Goal: Task Accomplishment & Management: Use online tool/utility

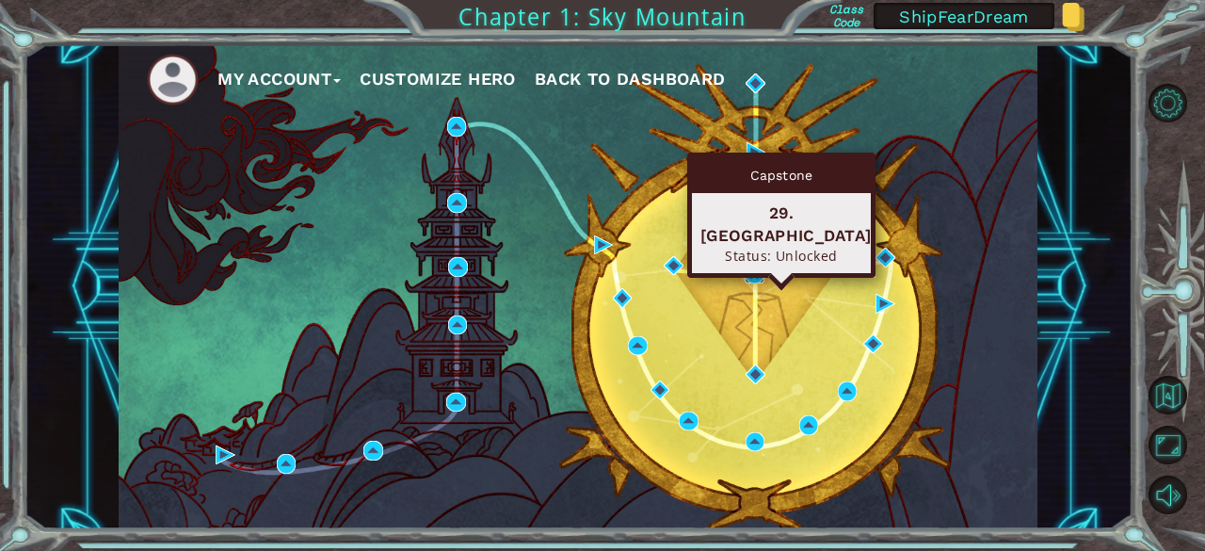
click at [759, 274] on img at bounding box center [754, 273] width 19 height 19
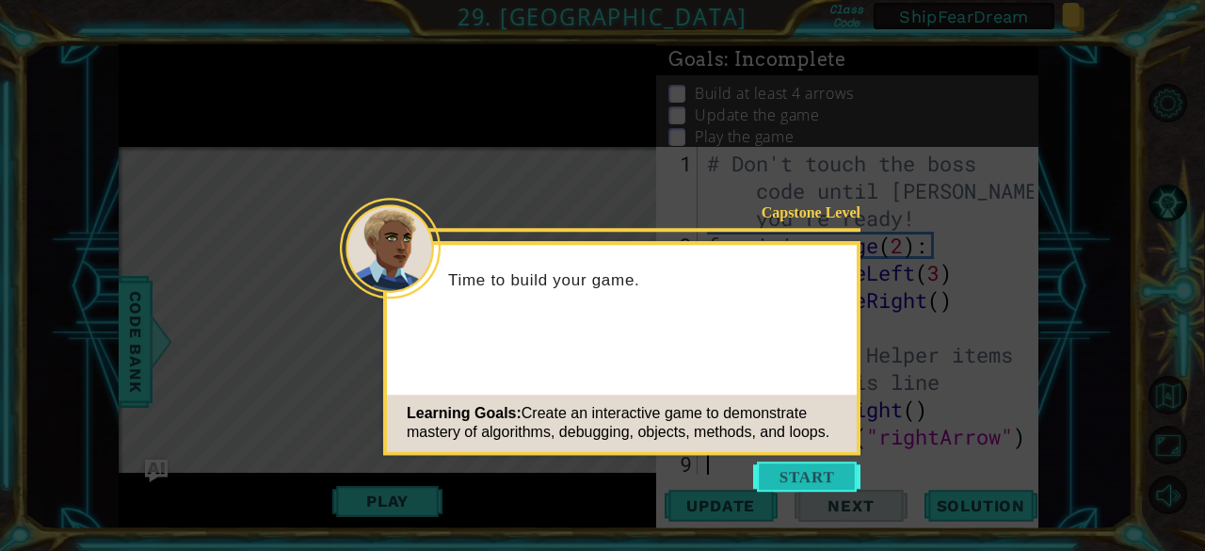
click at [779, 464] on button "Start" at bounding box center [806, 476] width 107 height 30
